Goal: Task Accomplishment & Management: Use online tool/utility

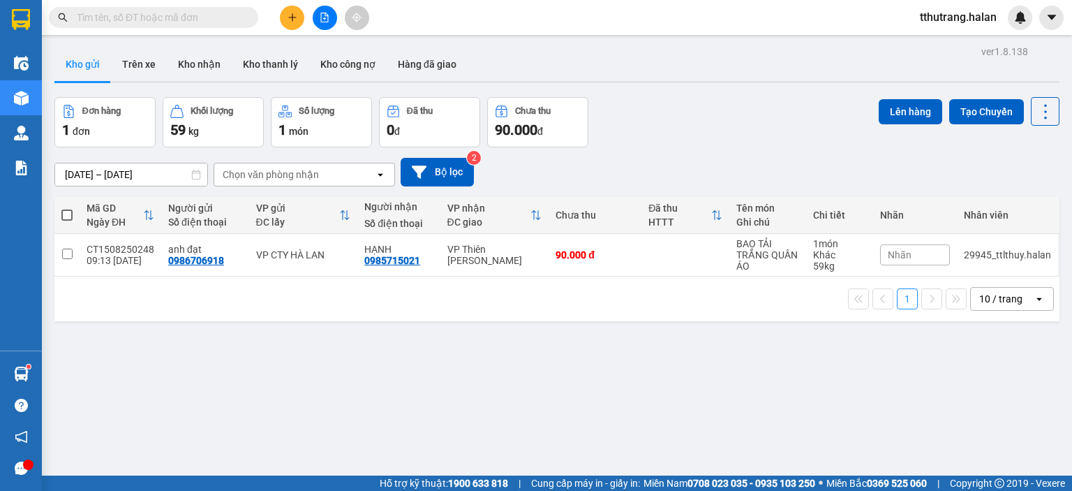
drag, startPoint x: 657, startPoint y: 374, endPoint x: 660, endPoint y: 393, distance: 19.0
click at [657, 374] on div "ver 1.8.138 Kho gửi Trên xe Kho nhận Kho thanh lý Kho công nợ Hàng đã giao Đơn …" at bounding box center [557, 287] width 1016 height 491
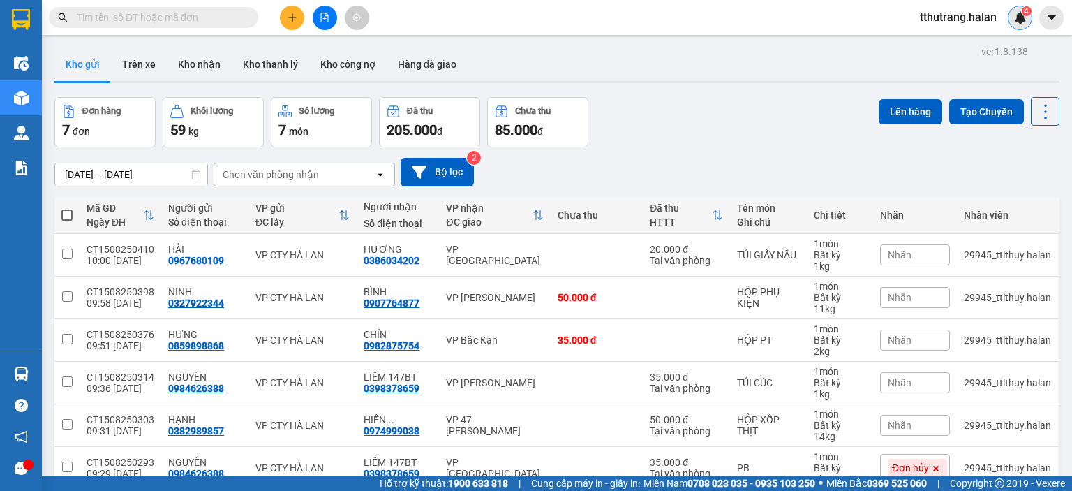
click at [1027, 11] on span "4" at bounding box center [1026, 11] width 5 height 10
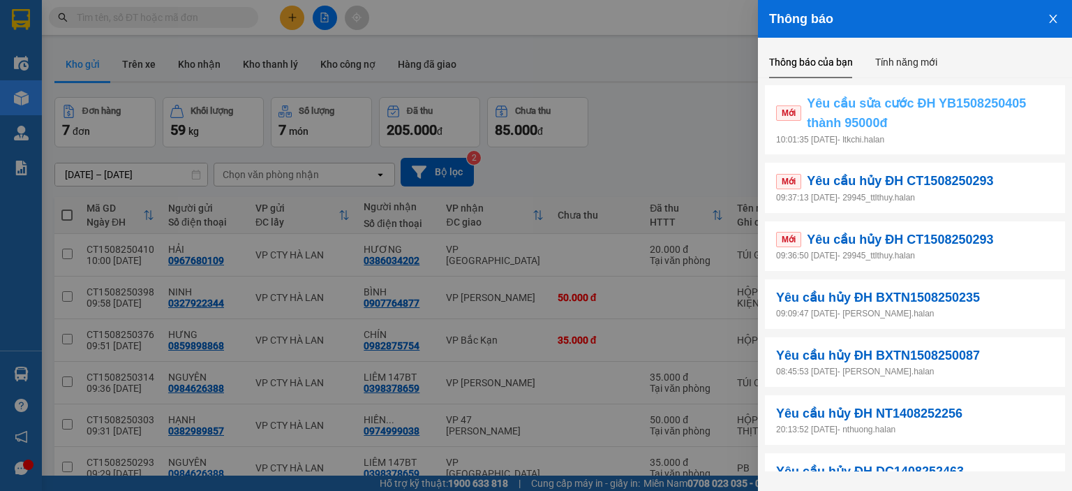
click at [941, 131] on span "Yêu cầu sửa cước ĐH YB1508250405 thành 95000đ" at bounding box center [930, 114] width 247 height 40
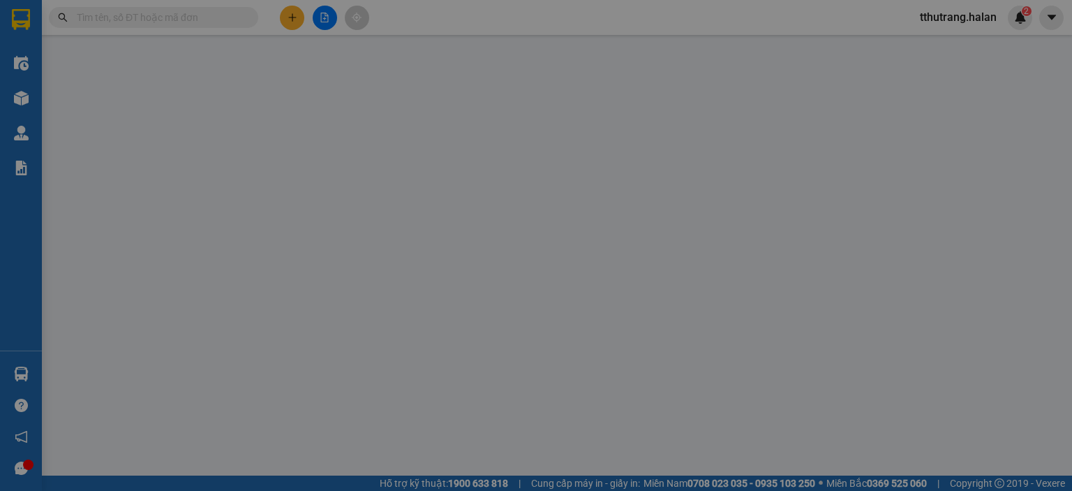
type input "0962969715"
type input "QUÂN TUYỂN"
type input "0972005676"
type input "CƠ KHÍ HÒA BÌNH"
type input "90.000"
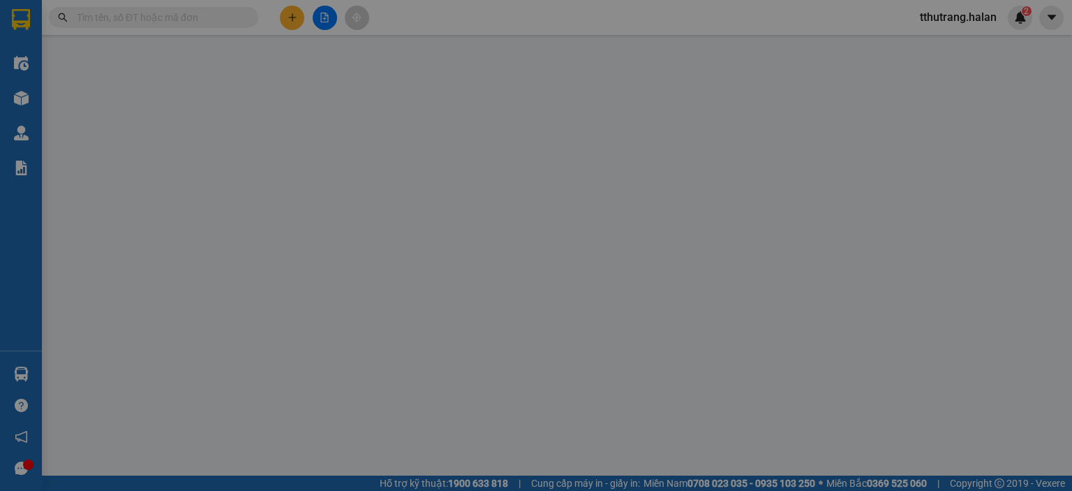
type input "90.000"
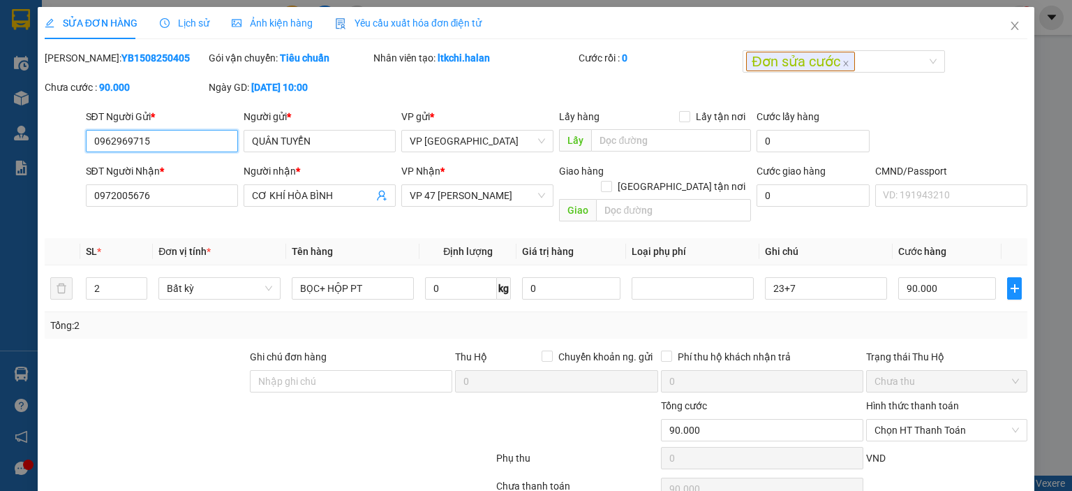
scroll to position [55, 0]
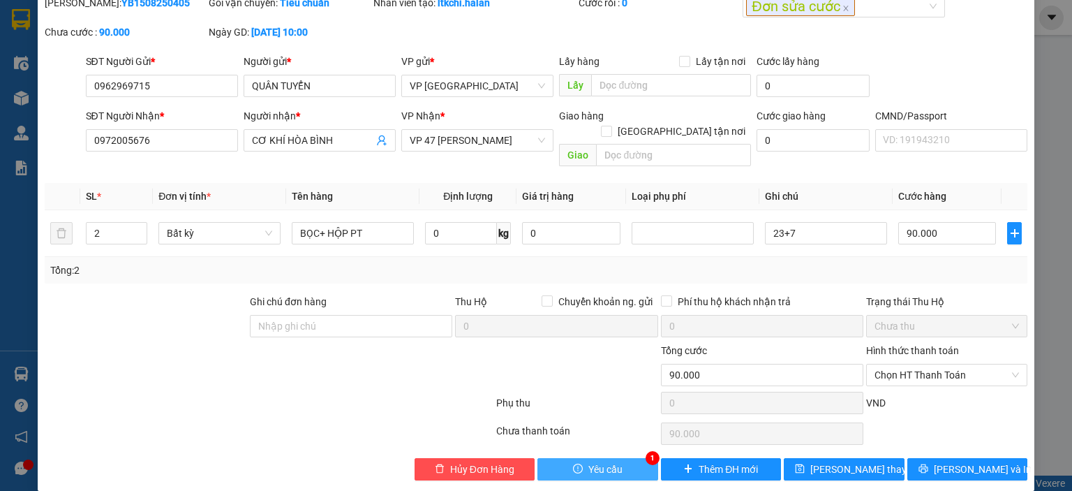
click at [608, 461] on span "Yêu cầu" at bounding box center [605, 468] width 34 height 15
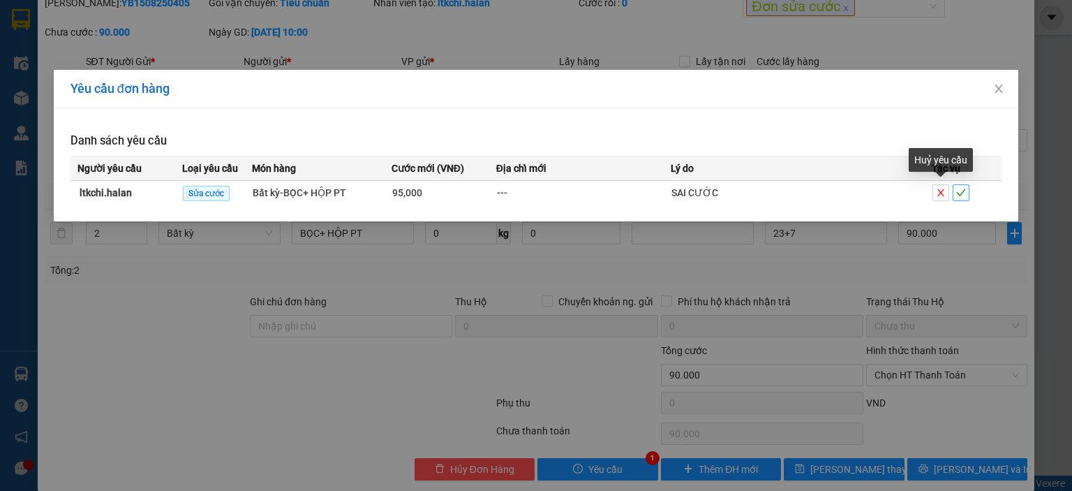
click at [959, 190] on icon "check" at bounding box center [961, 193] width 10 height 10
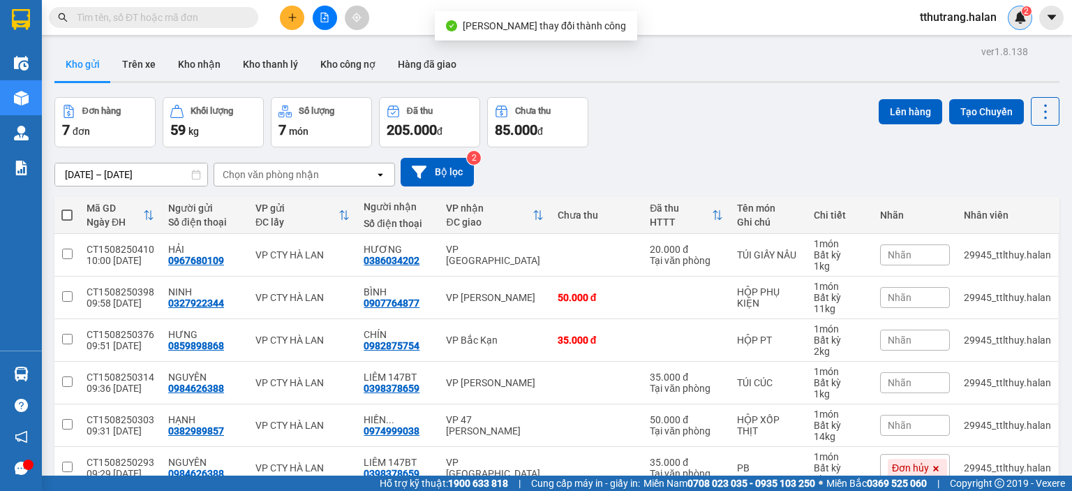
click at [1025, 20] on img at bounding box center [1020, 17] width 13 height 13
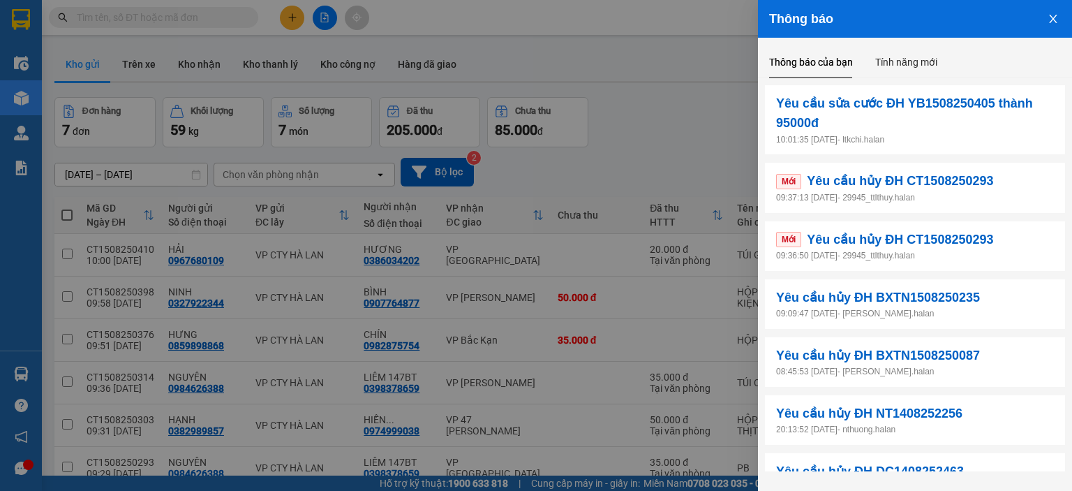
click at [995, 251] on p "09:36:50 [DATE] - 29945_ttlthuy.halan" at bounding box center [915, 255] width 278 height 13
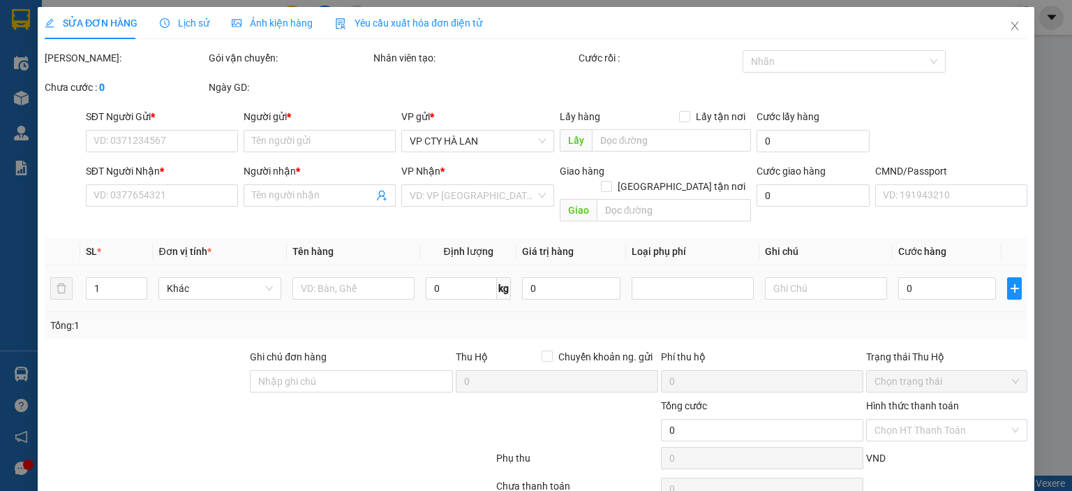
type input "0984626388"
type input "NGUYÊN"
type input "0398378659"
type input "LIÊM 147BT"
type input "35.000"
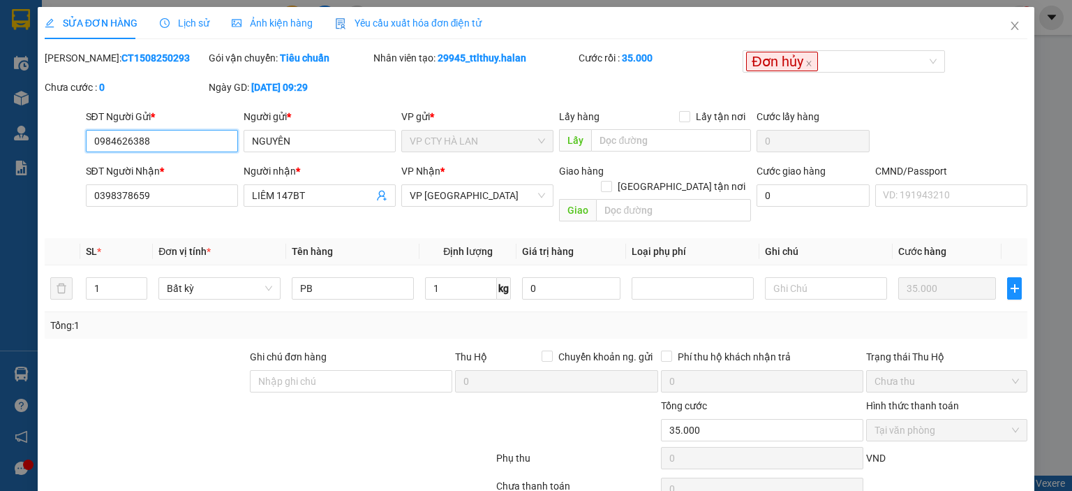
scroll to position [55, 0]
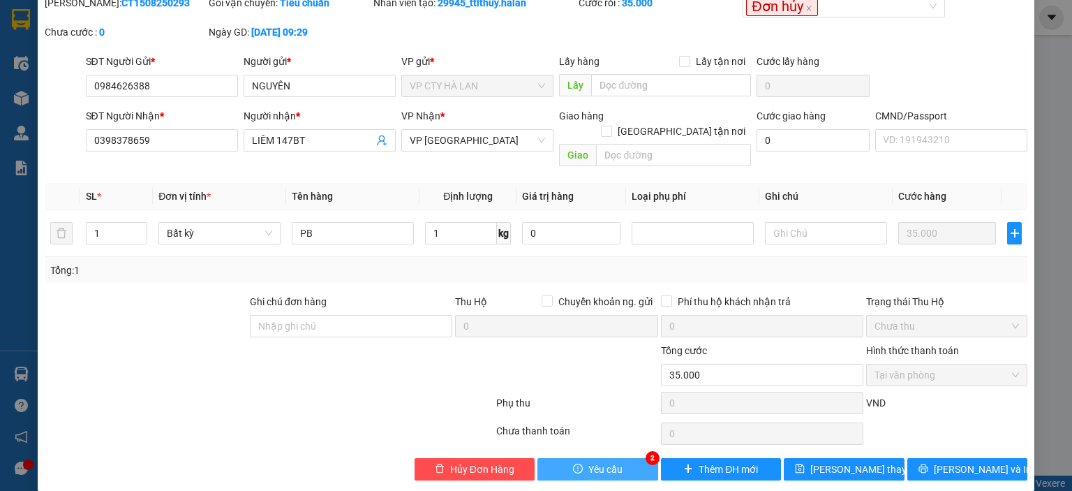
click at [588, 461] on span "Yêu cầu" at bounding box center [605, 468] width 34 height 15
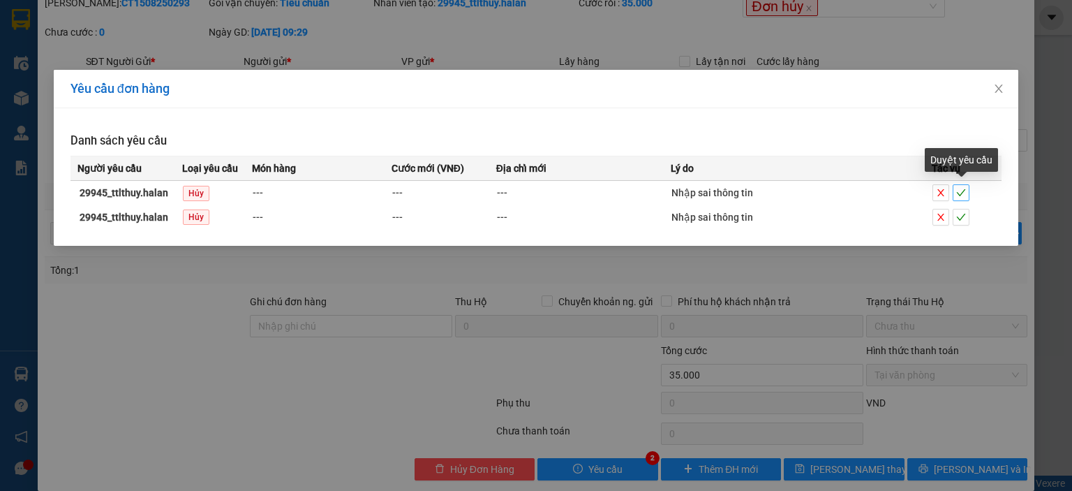
click at [958, 189] on icon "check" at bounding box center [961, 193] width 10 height 10
